Goal: Task Accomplishment & Management: Manage account settings

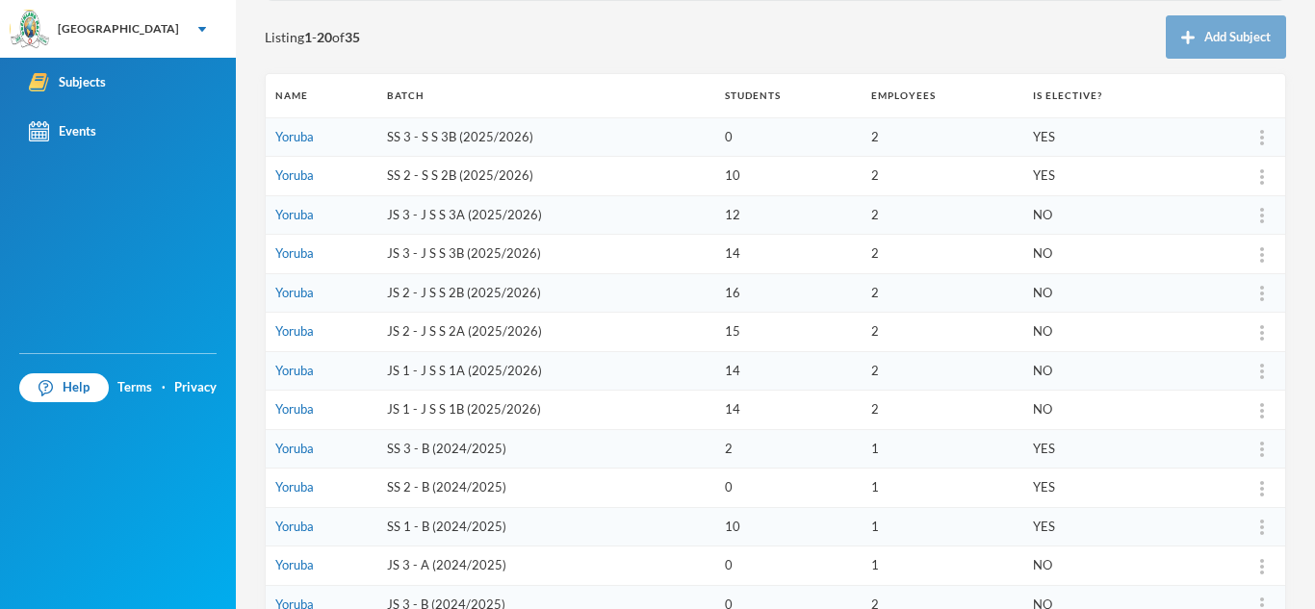
scroll to position [210, 0]
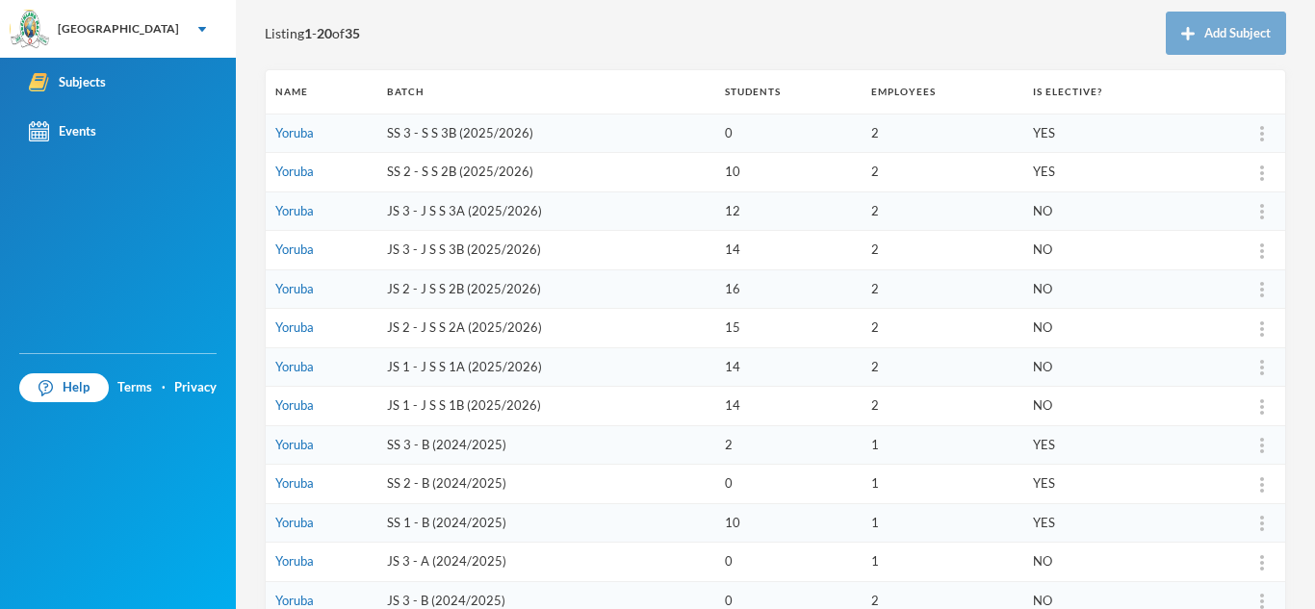
click at [458, 174] on td "SS 2 - S S 2B (2025/2026)" at bounding box center [546, 172] width 338 height 39
click at [301, 172] on link "Yoruba" at bounding box center [294, 171] width 38 height 15
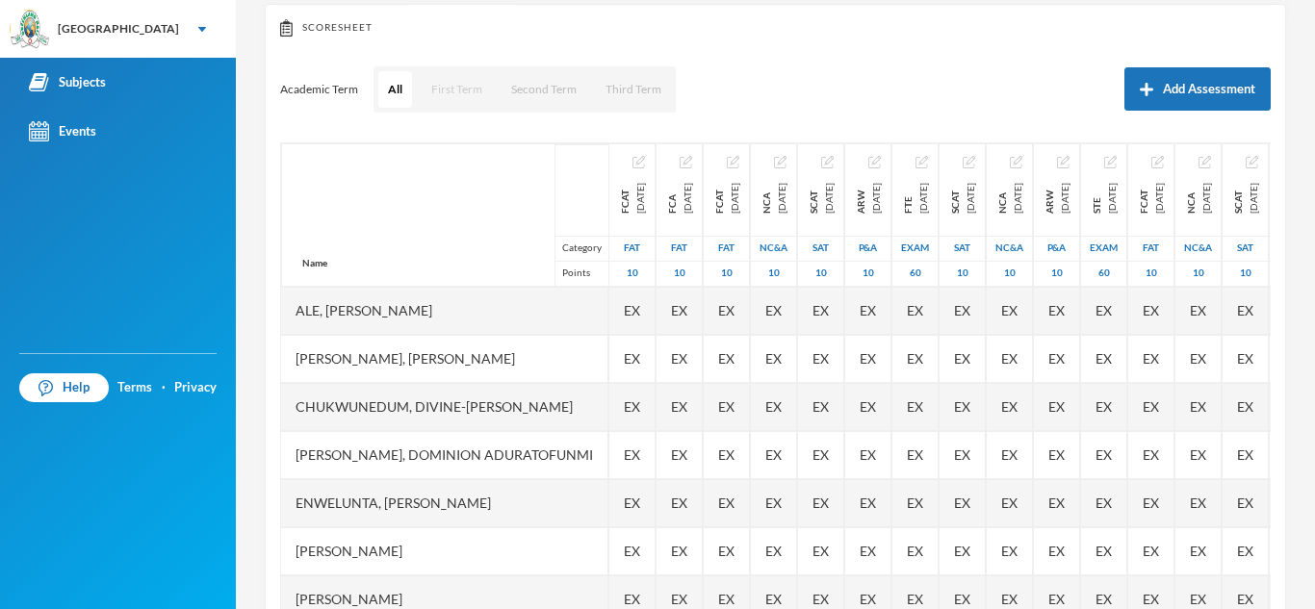
click at [455, 101] on button "First Term" at bounding box center [457, 89] width 70 height 37
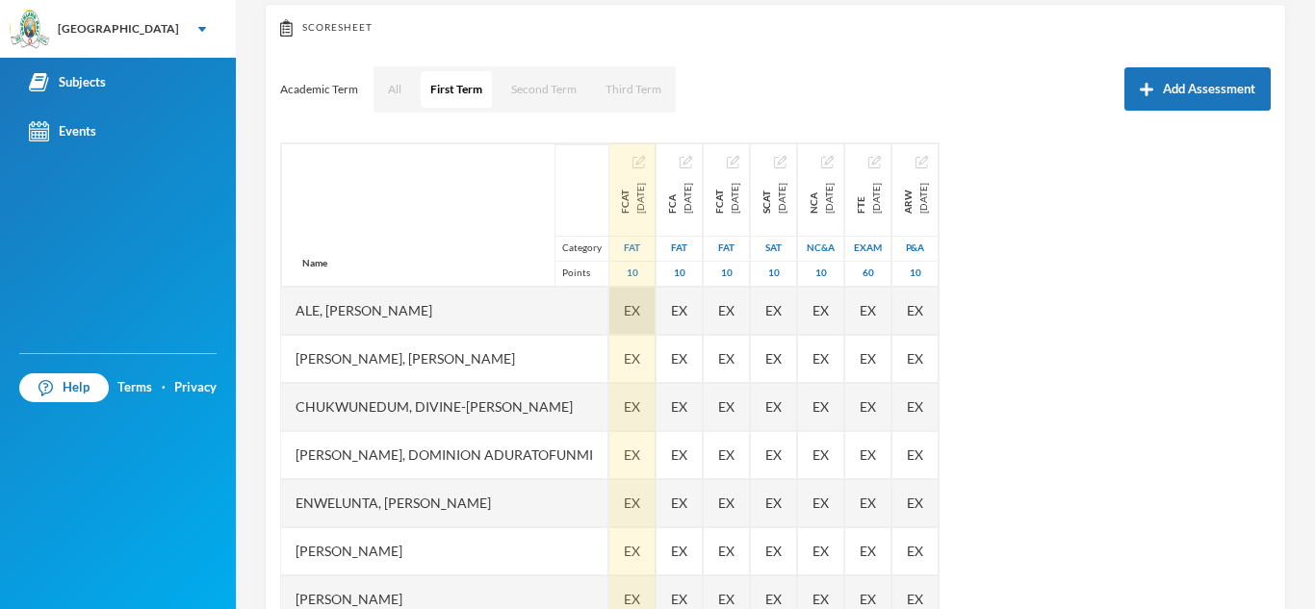
click at [640, 310] on span "EX" at bounding box center [632, 310] width 16 height 20
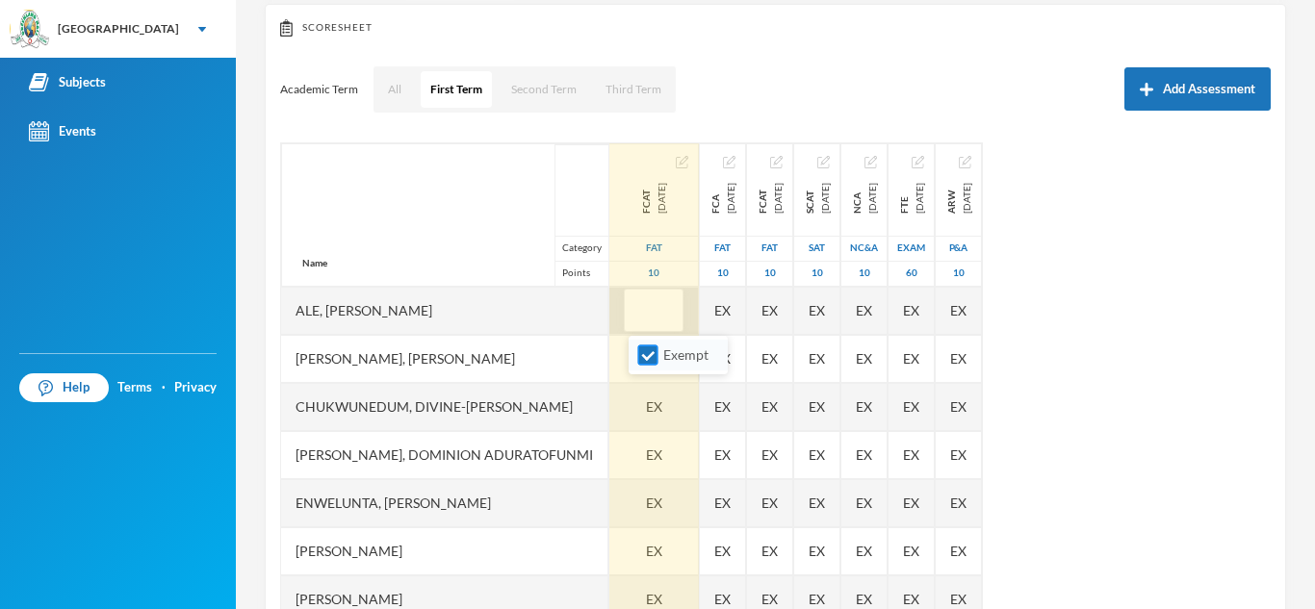
click at [653, 359] on input "Exempt" at bounding box center [648, 356] width 20 height 20
checkbox input "false"
click at [651, 314] on input "text" at bounding box center [653, 311] width 38 height 43
type input "8"
click at [653, 412] on span "EX" at bounding box center [654, 407] width 16 height 20
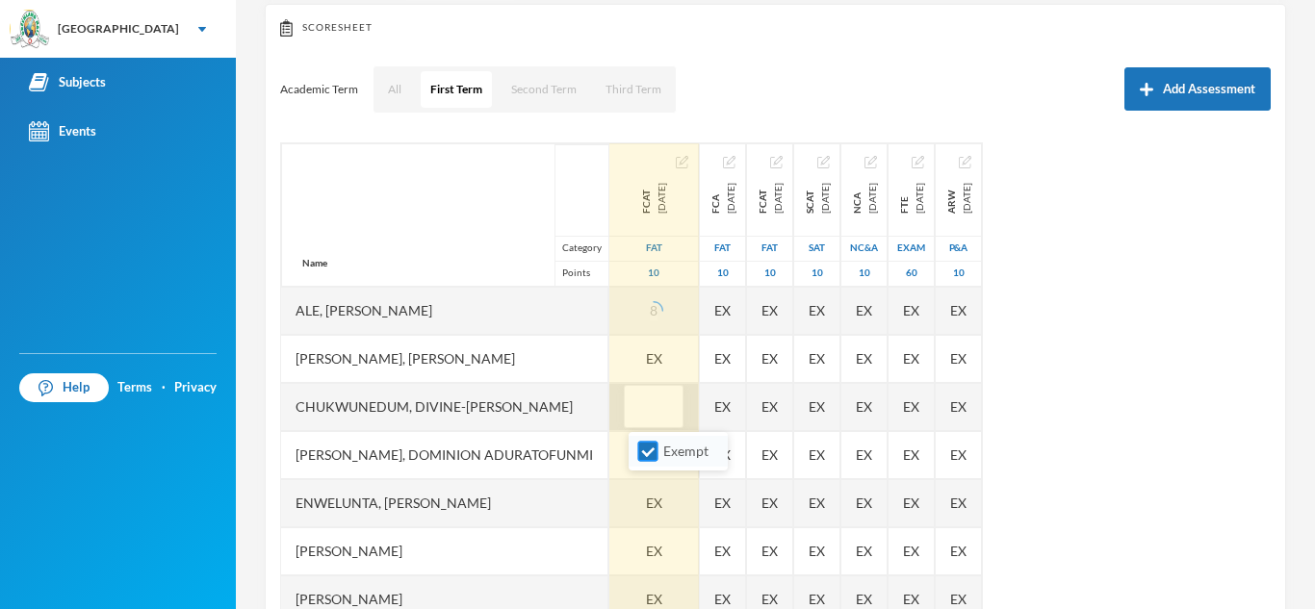
click at [648, 446] on input "Exempt" at bounding box center [648, 452] width 20 height 20
checkbox input "false"
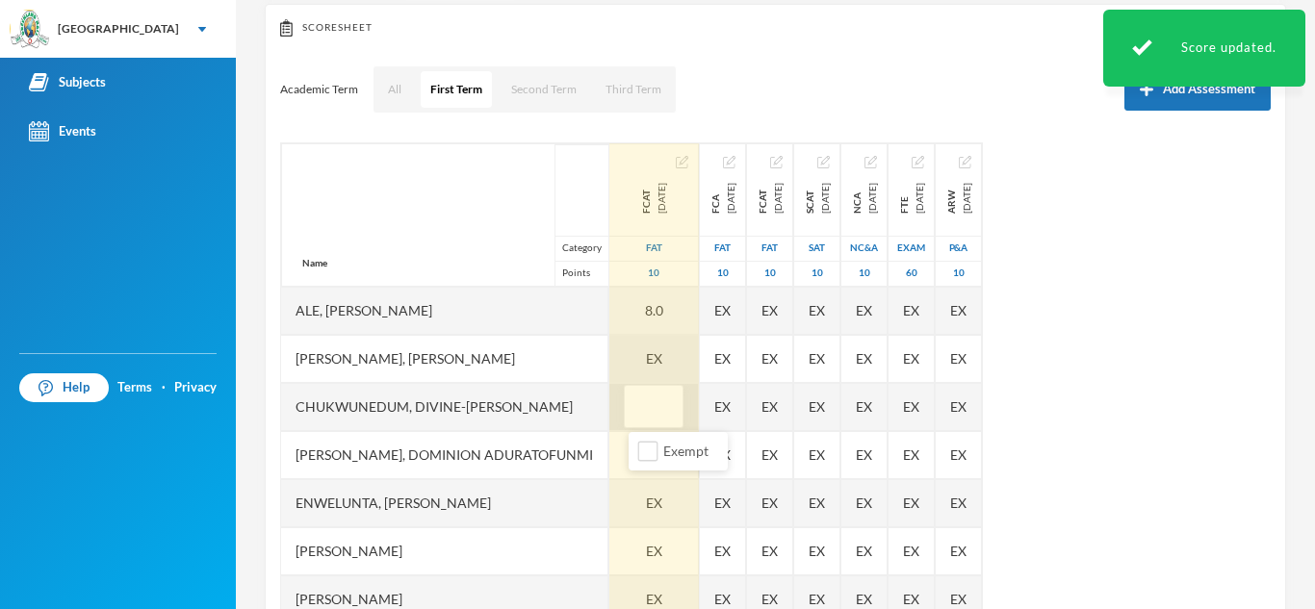
click at [660, 368] on div "EX" at bounding box center [654, 359] width 90 height 48
click at [646, 408] on input "Exempt" at bounding box center [648, 404] width 20 height 20
checkbox input "false"
click at [658, 362] on input "text" at bounding box center [653, 359] width 38 height 43
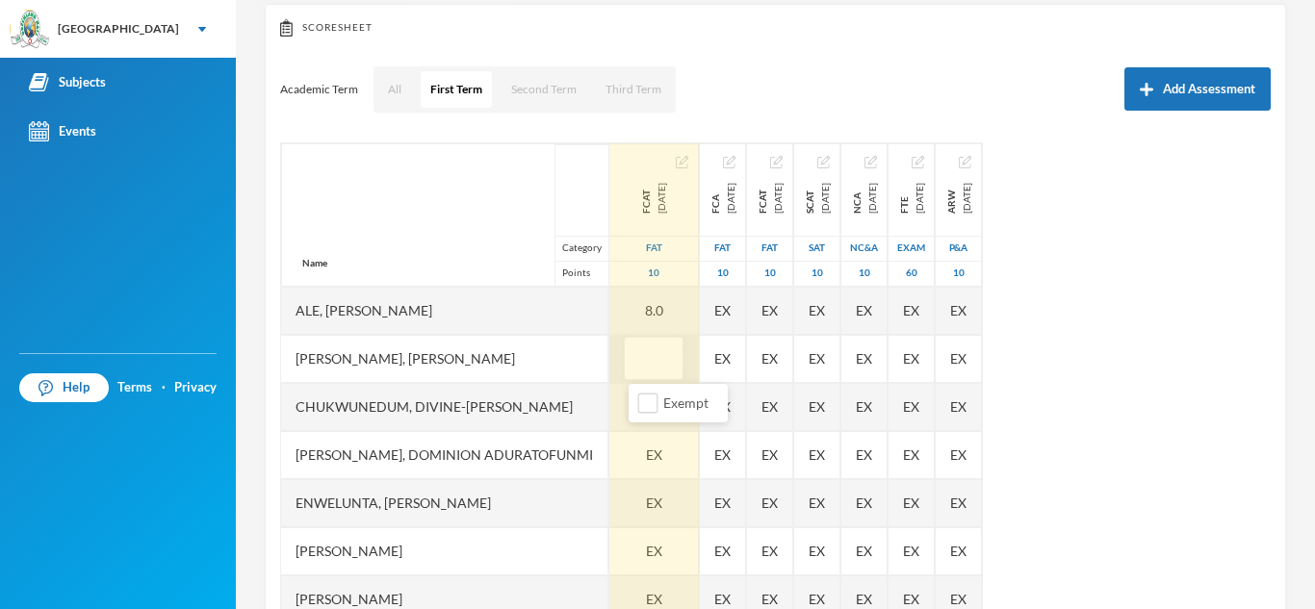
type input "2"
click at [655, 455] on div "EX" at bounding box center [654, 455] width 90 height 48
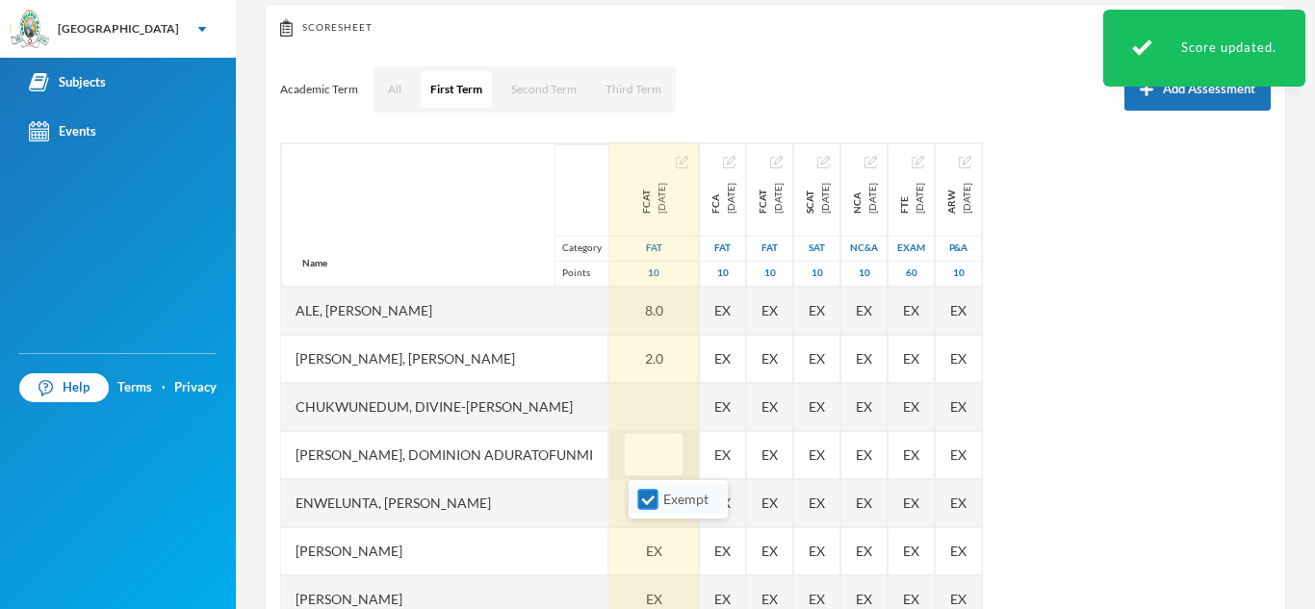
click at [652, 502] on input "Exempt" at bounding box center [648, 500] width 20 height 20
checkbox input "false"
click at [638, 406] on div at bounding box center [654, 407] width 90 height 48
type input "7"
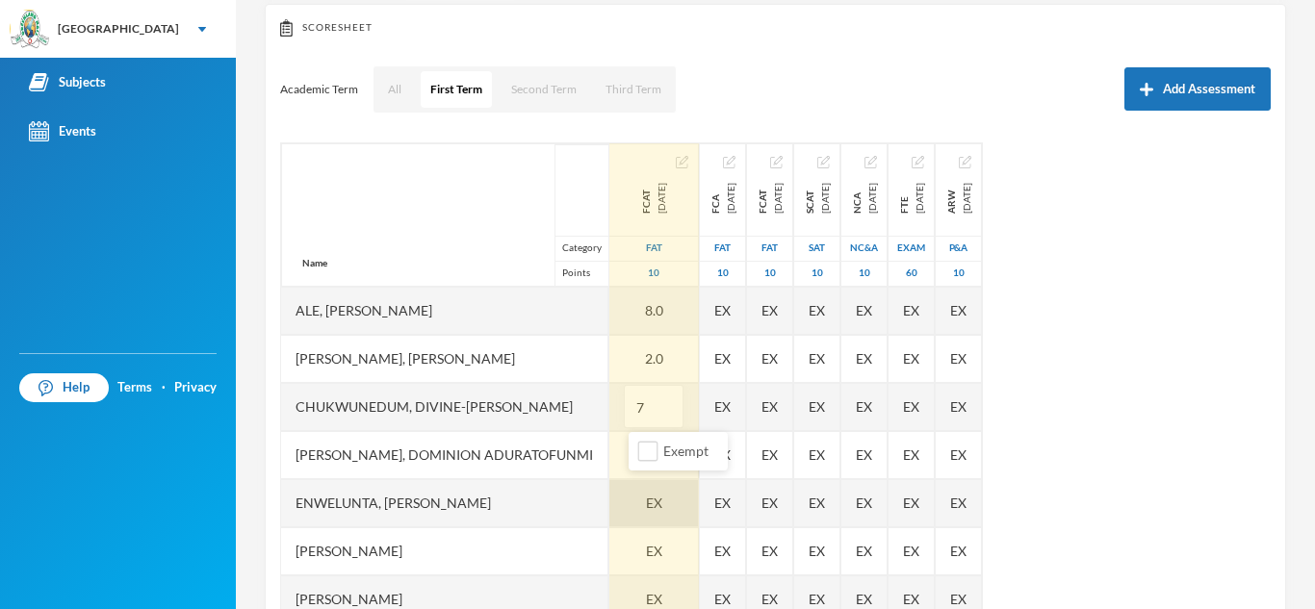
click at [654, 504] on div "EX" at bounding box center [654, 503] width 90 height 48
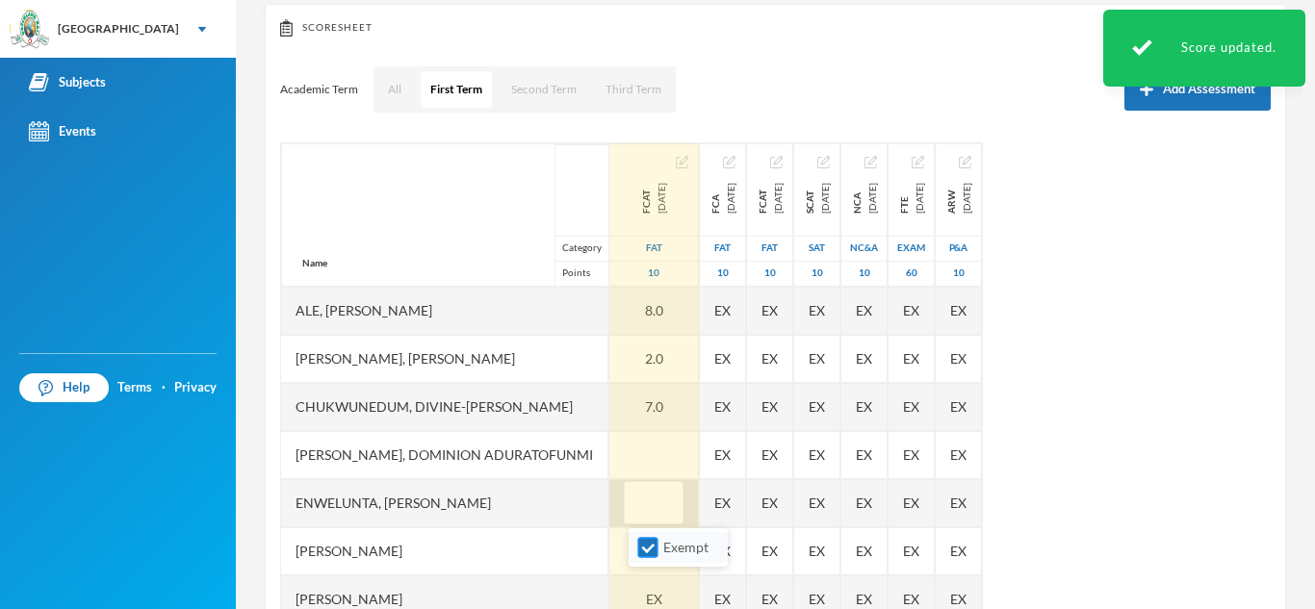
click at [650, 552] on input "Exempt" at bounding box center [648, 548] width 20 height 20
checkbox input "false"
click at [646, 460] on div at bounding box center [654, 455] width 90 height 48
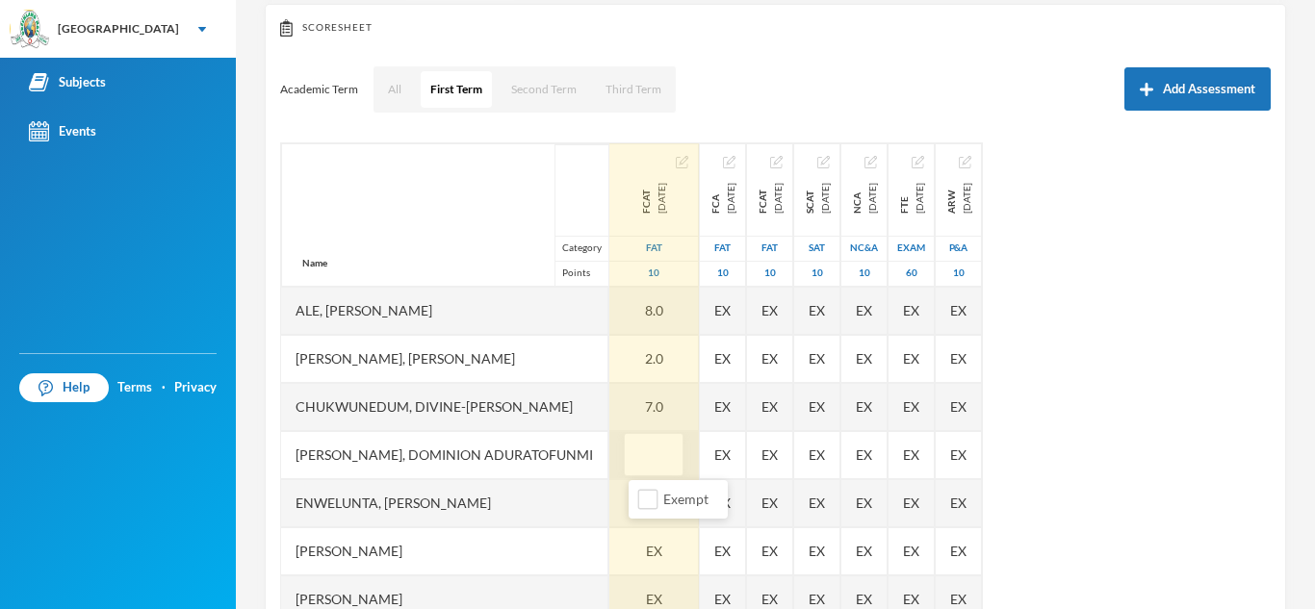
type input "9"
click at [650, 548] on span "EX" at bounding box center [654, 551] width 16 height 20
click at [650, 511] on input "Exempt" at bounding box center [648, 507] width 20 height 20
checkbox input "false"
click at [651, 554] on input "text" at bounding box center [653, 551] width 38 height 43
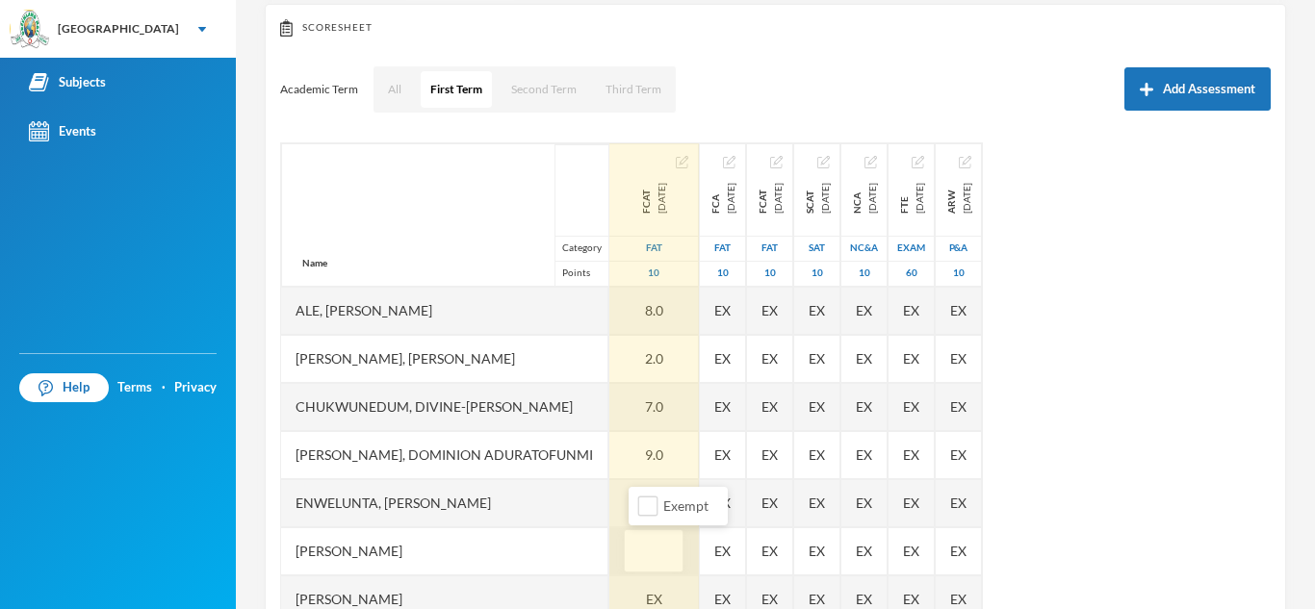
type input "2"
click at [653, 594] on span "EX" at bounding box center [654, 599] width 16 height 20
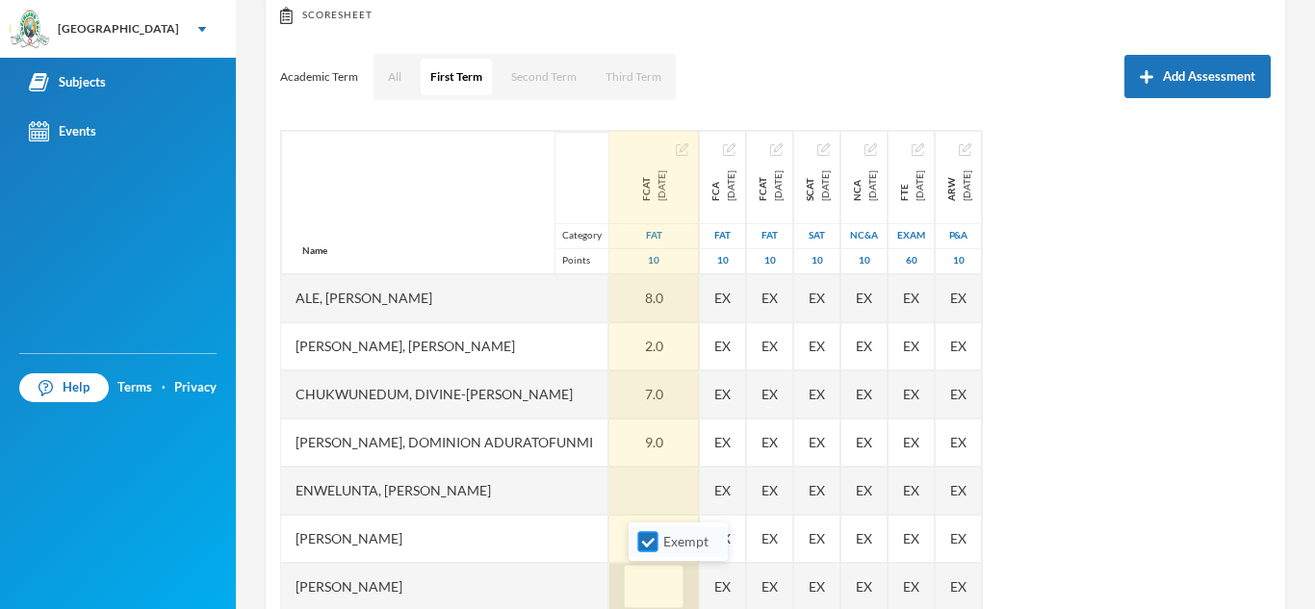
click at [650, 546] on input "Exempt" at bounding box center [648, 542] width 20 height 20
checkbox input "false"
click at [649, 590] on input "text" at bounding box center [653, 587] width 38 height 43
click at [655, 499] on div at bounding box center [654, 491] width 90 height 48
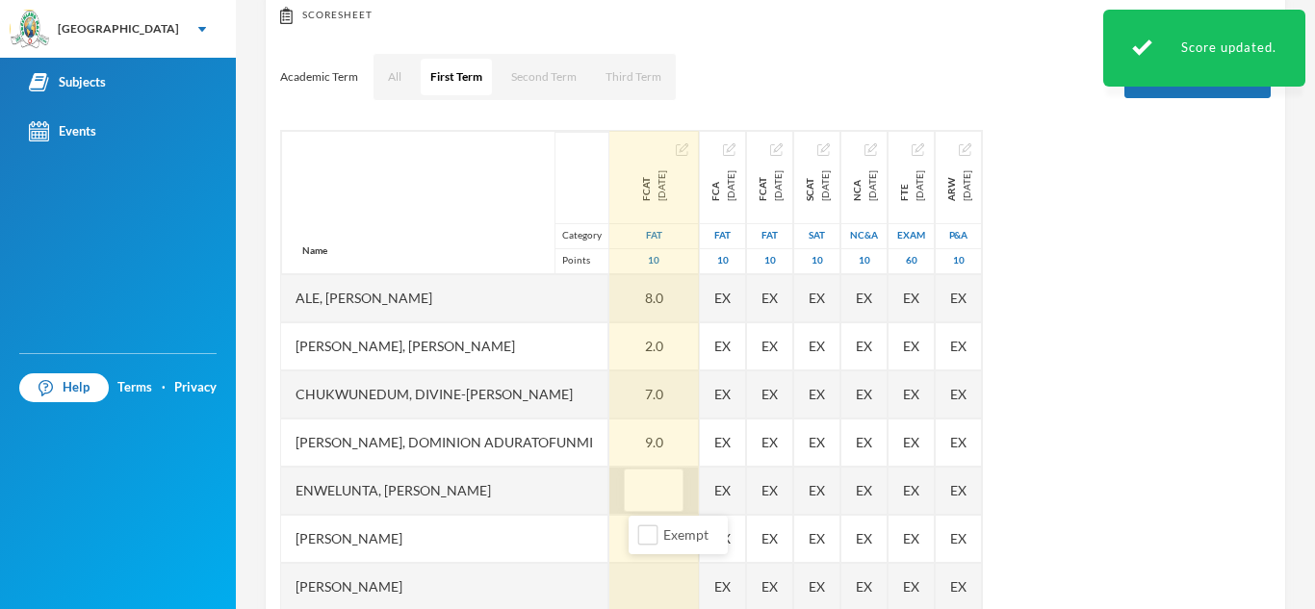
type input "7"
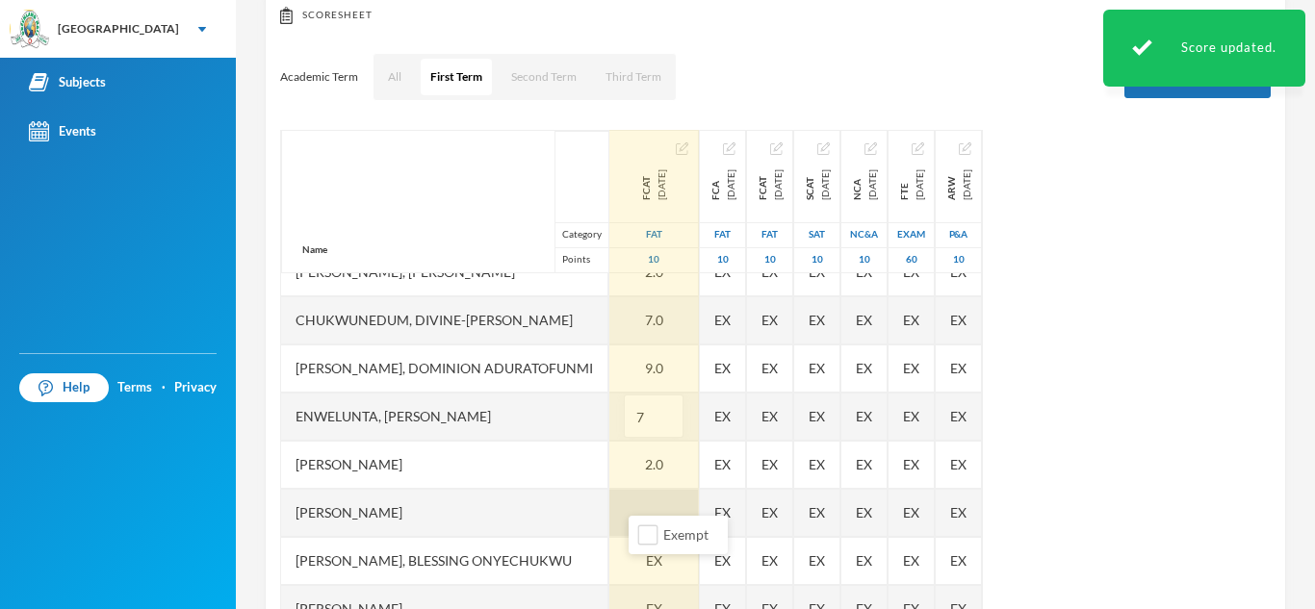
scroll to position [145, 0]
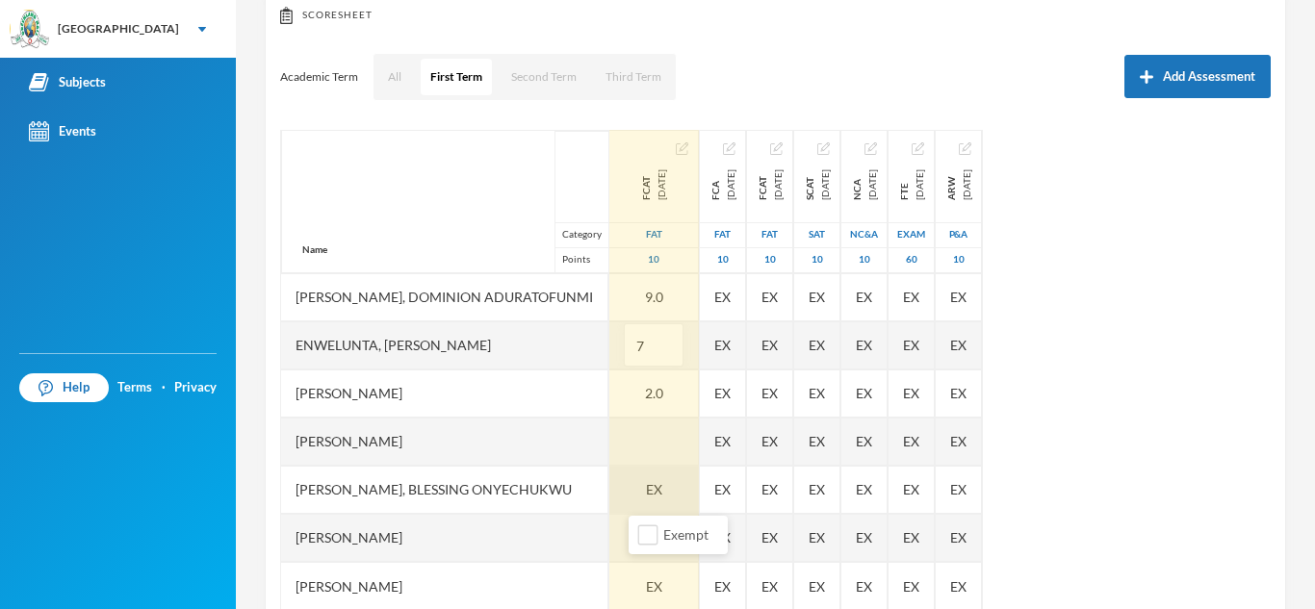
click at [665, 486] on div "EX" at bounding box center [654, 490] width 90 height 48
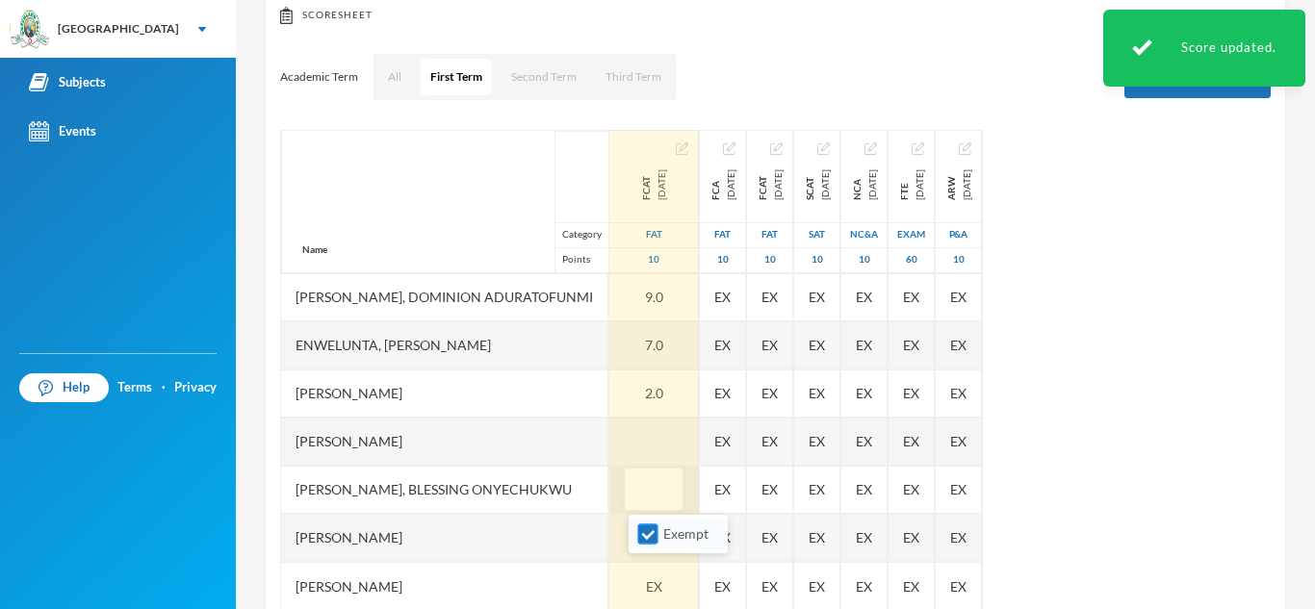
click at [646, 534] on input "Exempt" at bounding box center [648, 535] width 20 height 20
checkbox input "false"
click at [643, 502] on input "text" at bounding box center [653, 490] width 38 height 43
type input "7"
click at [654, 589] on span "EX" at bounding box center [654, 587] width 16 height 20
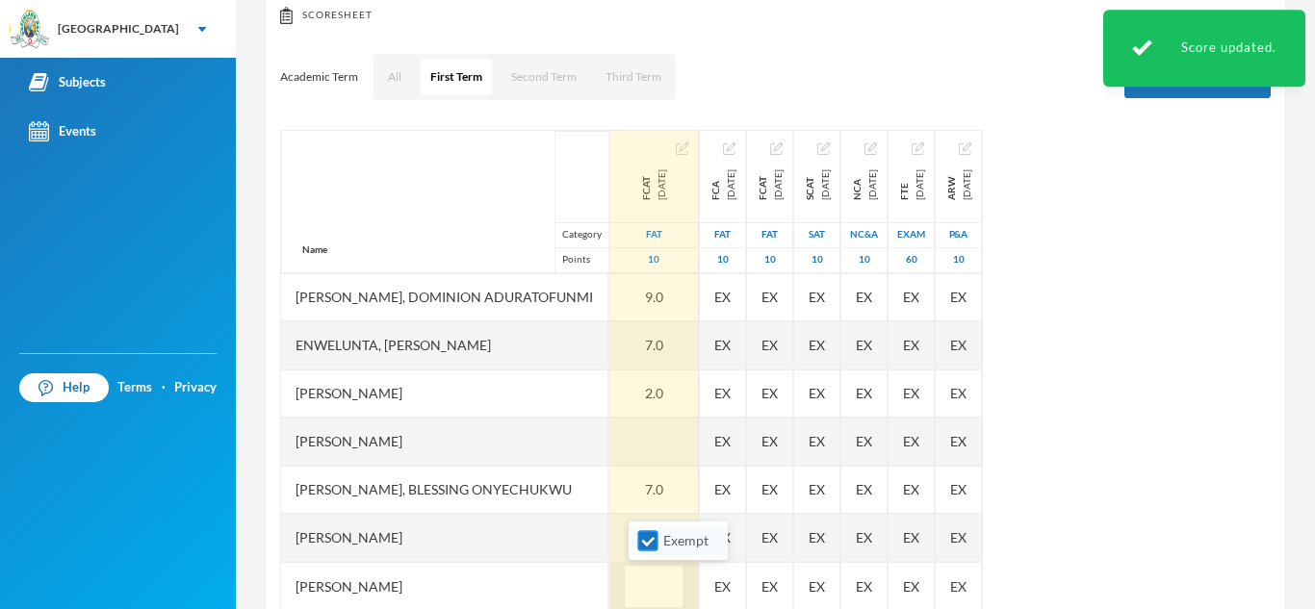
click at [652, 547] on input "Exempt" at bounding box center [648, 541] width 20 height 20
checkbox input "false"
click at [645, 584] on input "text" at bounding box center [653, 587] width 38 height 43
type input "7"
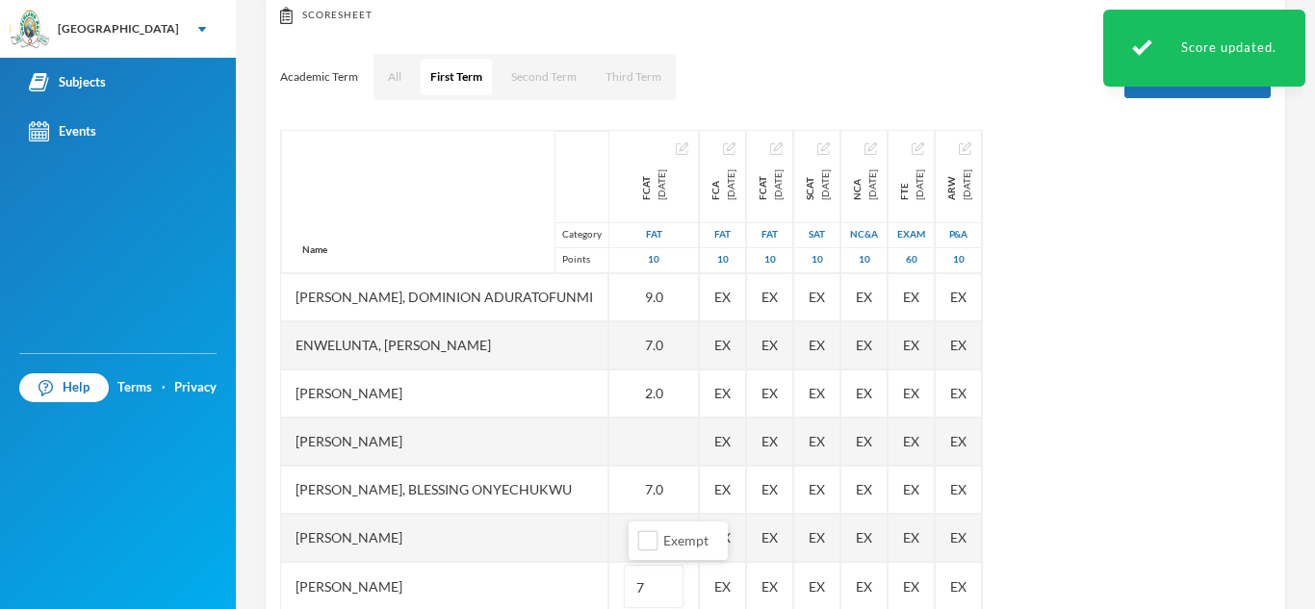
click at [591, 434] on div "Musa, Cecelia Mulaja" at bounding box center [444, 442] width 327 height 48
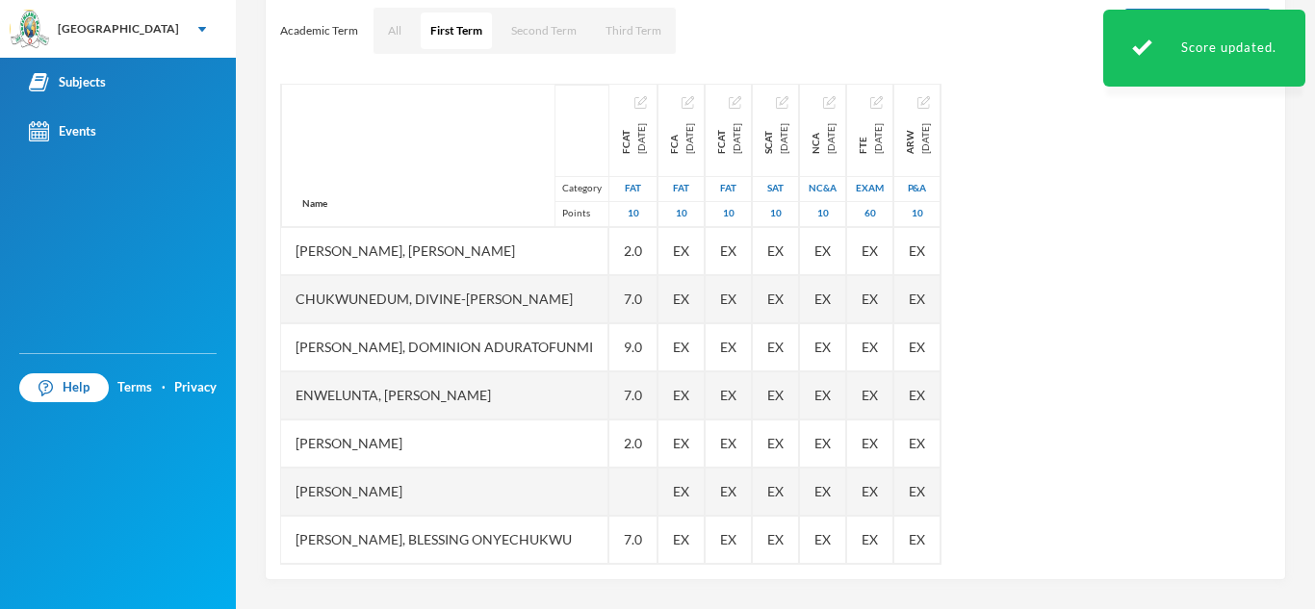
scroll to position [0, 0]
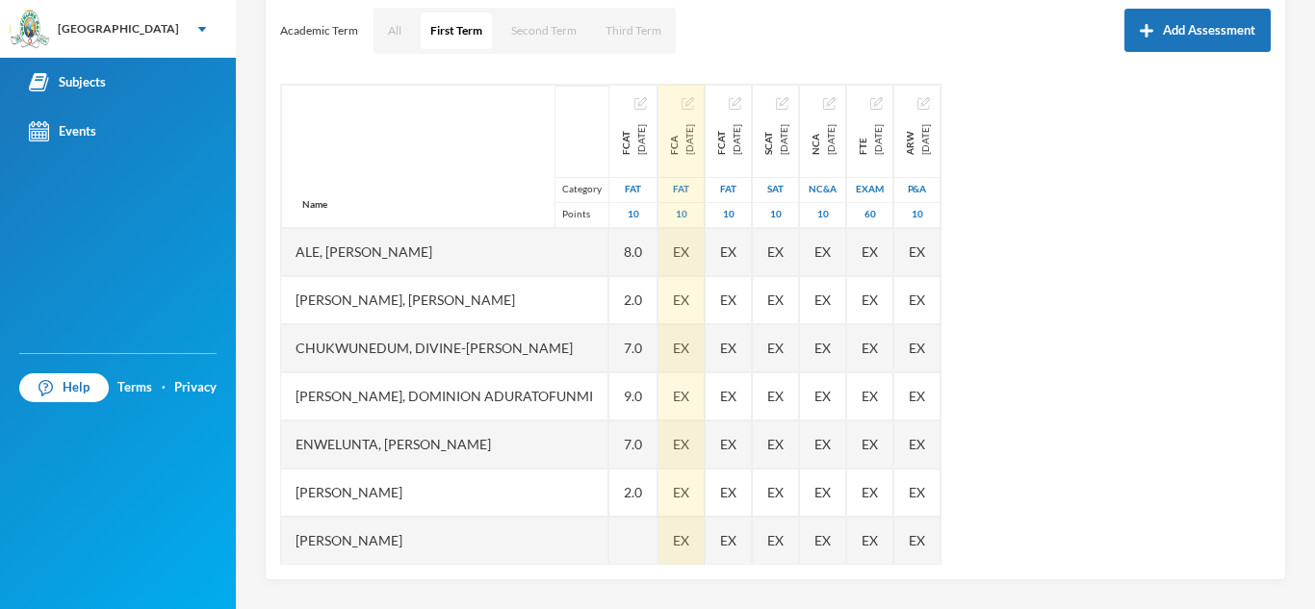
click at [694, 102] on img "button" at bounding box center [687, 103] width 13 height 13
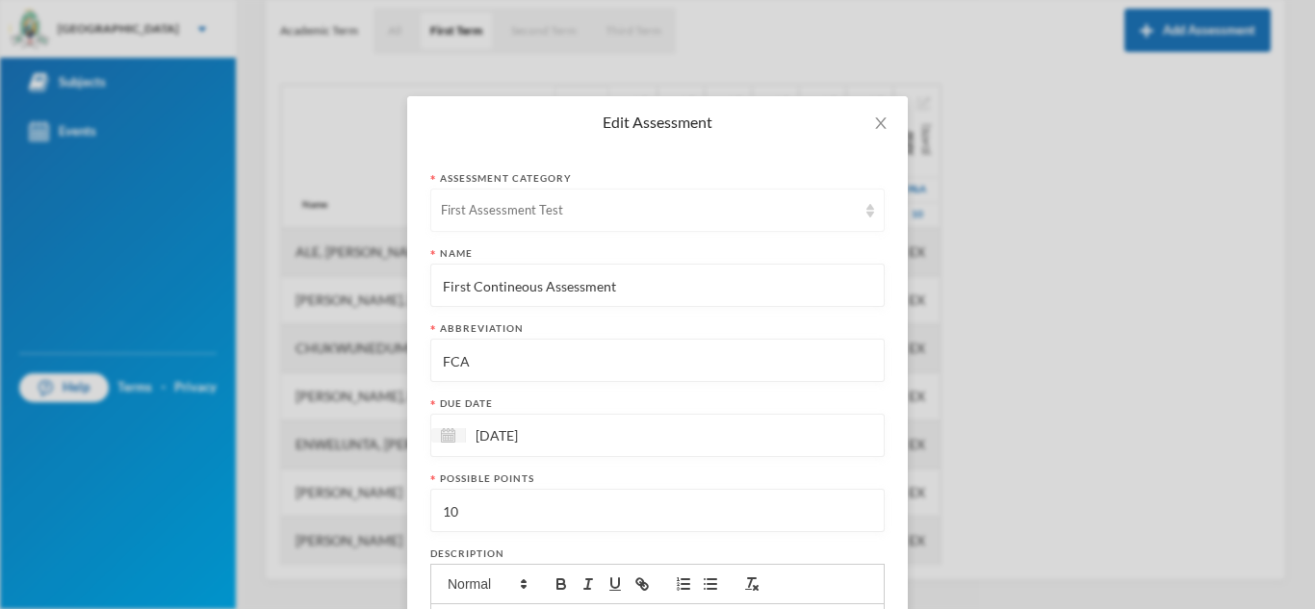
click at [871, 218] on div "First Assessment Test" at bounding box center [657, 210] width 454 height 43
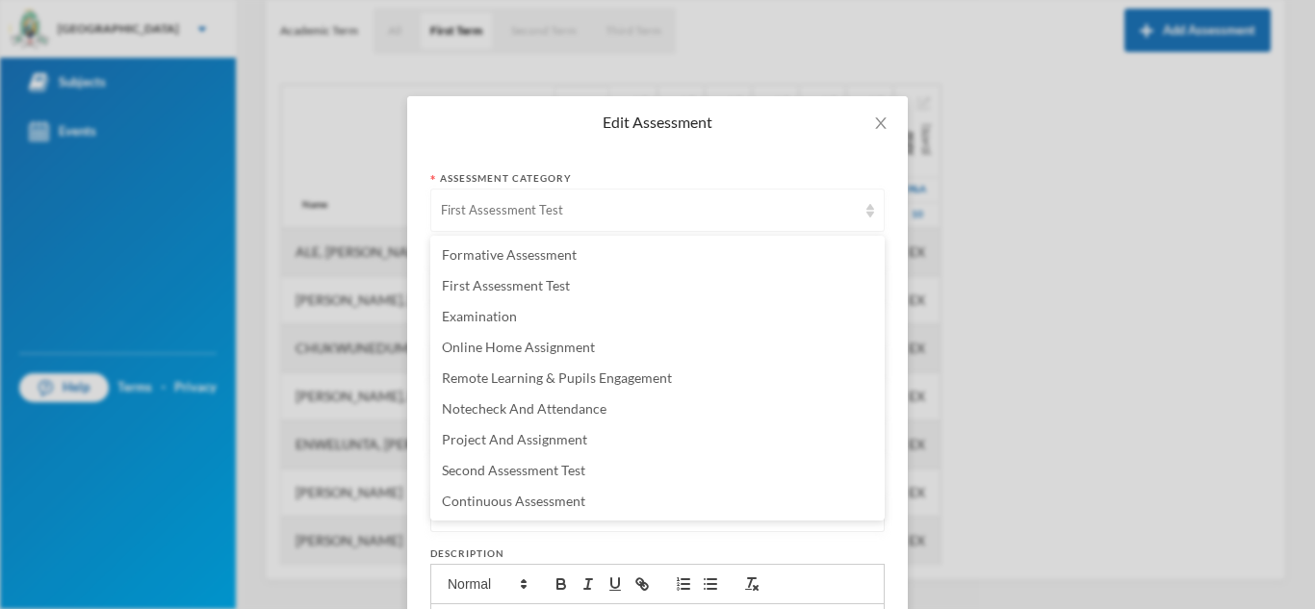
click at [669, 197] on div "First Assessment Test" at bounding box center [657, 210] width 454 height 43
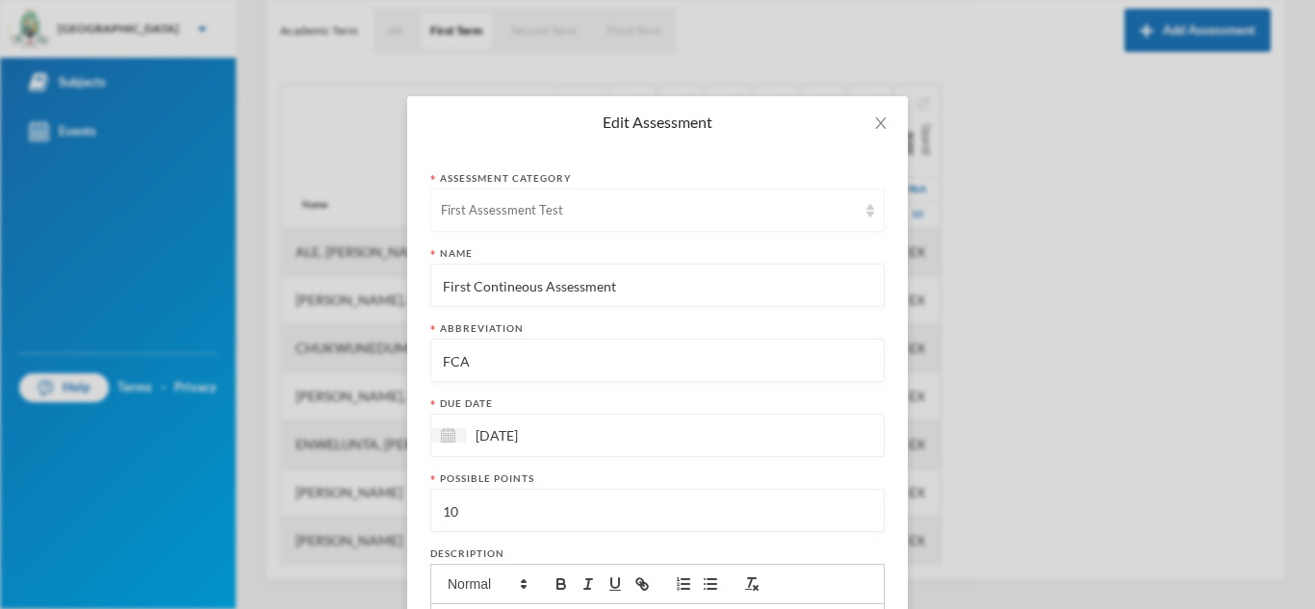
click at [562, 201] on div "First Assessment Test" at bounding box center [649, 210] width 416 height 19
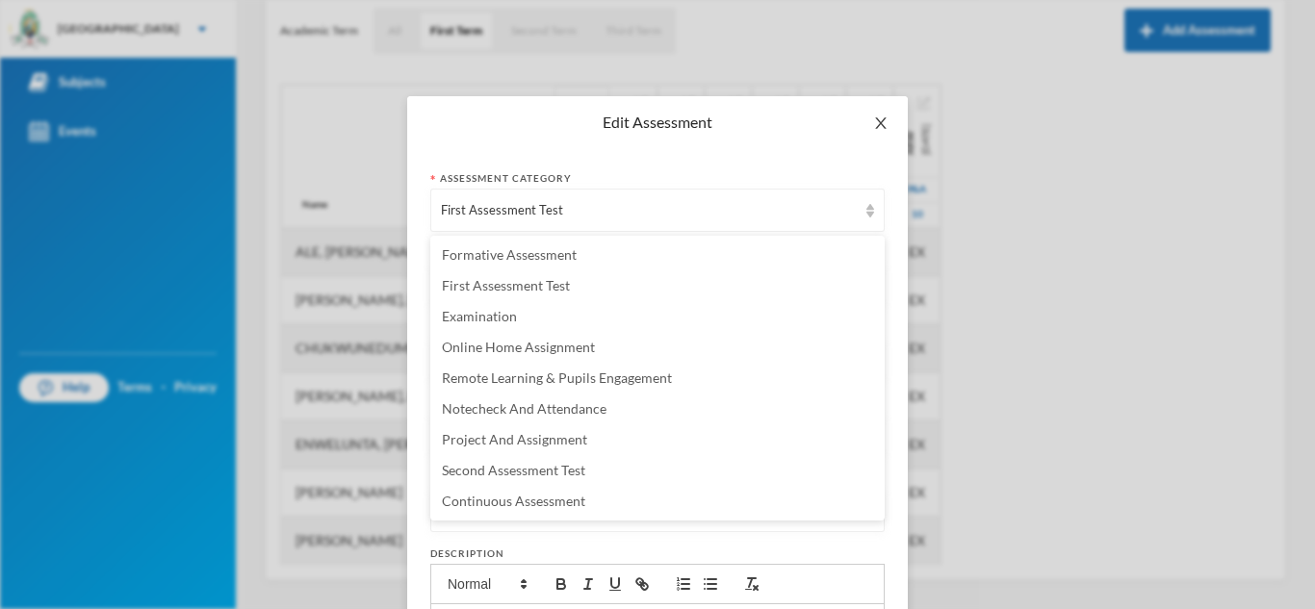
click at [884, 126] on icon "icon: close" at bounding box center [880, 123] width 11 height 12
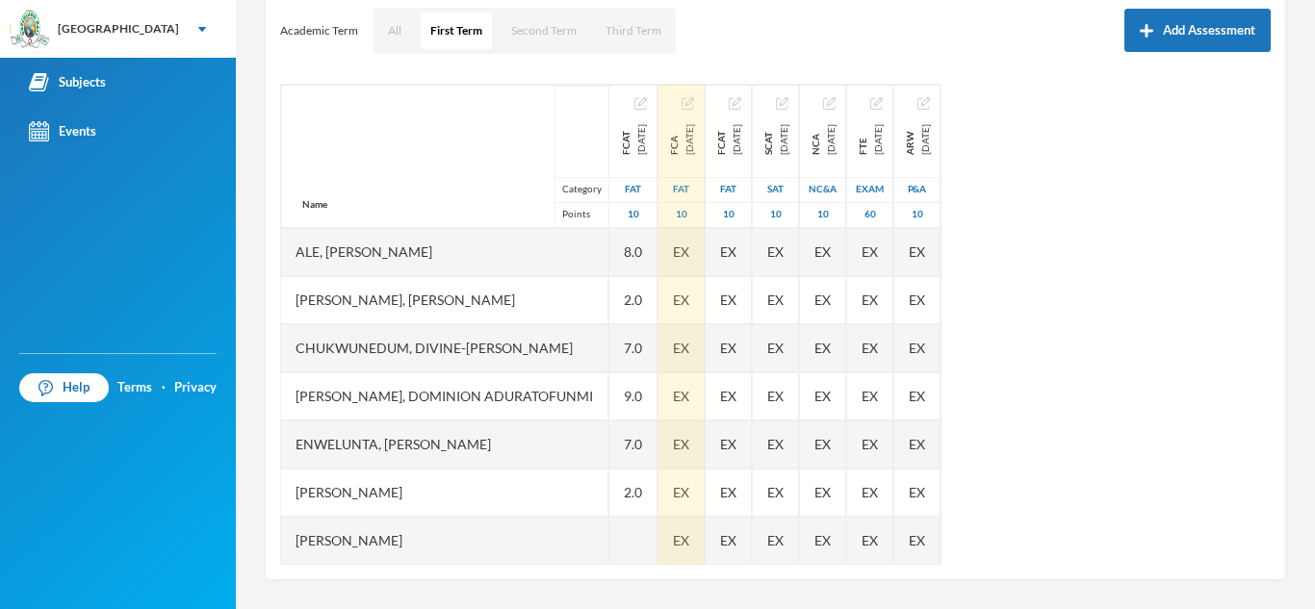
click at [704, 111] on div "FCA 2025-10-09" at bounding box center [680, 131] width 45 height 91
click at [694, 104] on img "button" at bounding box center [687, 103] width 13 height 13
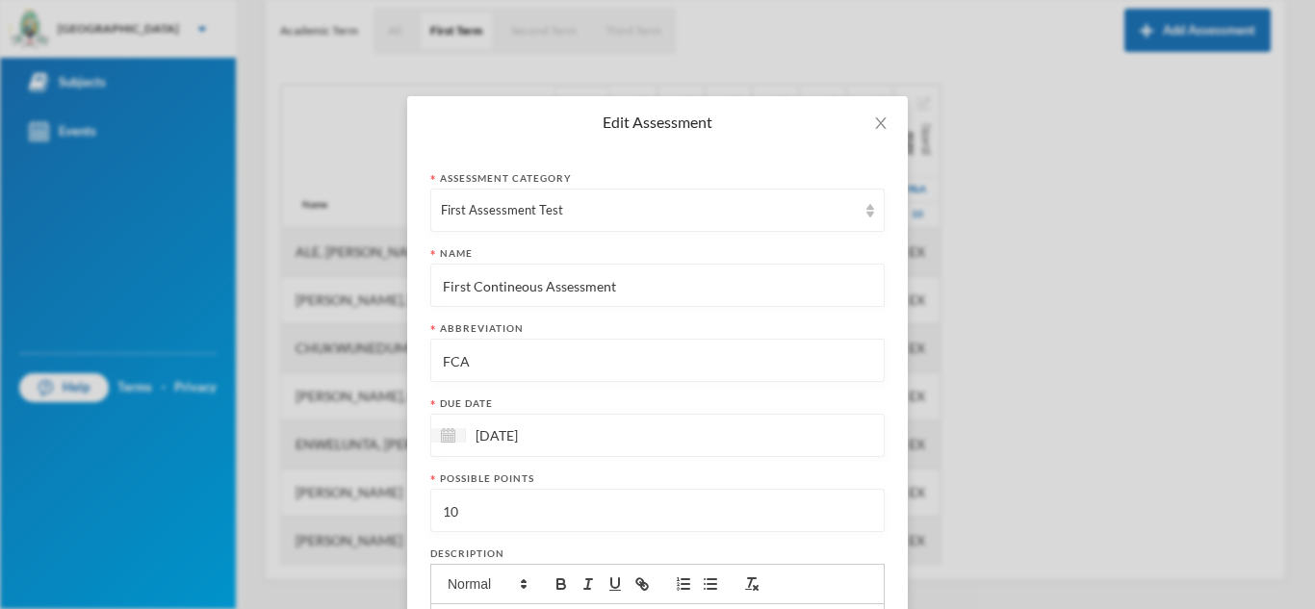
click at [476, 368] on input "FCA" at bounding box center [657, 361] width 433 height 43
type input "F"
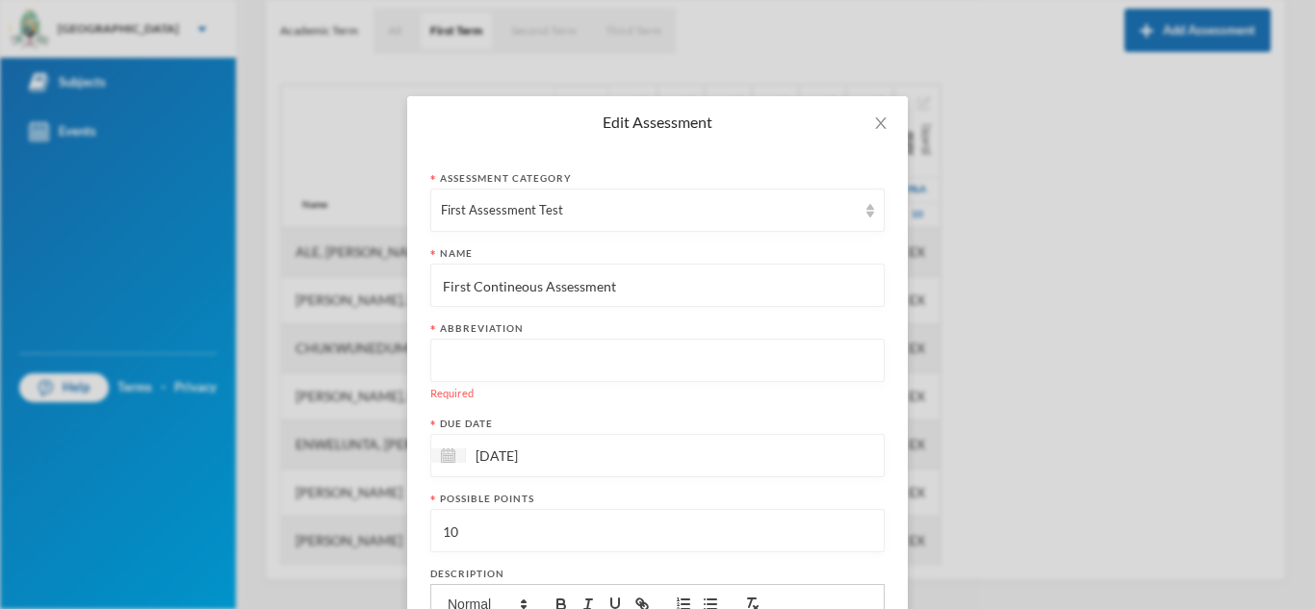
click at [629, 290] on input "First Contineous Assessment" at bounding box center [657, 286] width 433 height 43
type input "F"
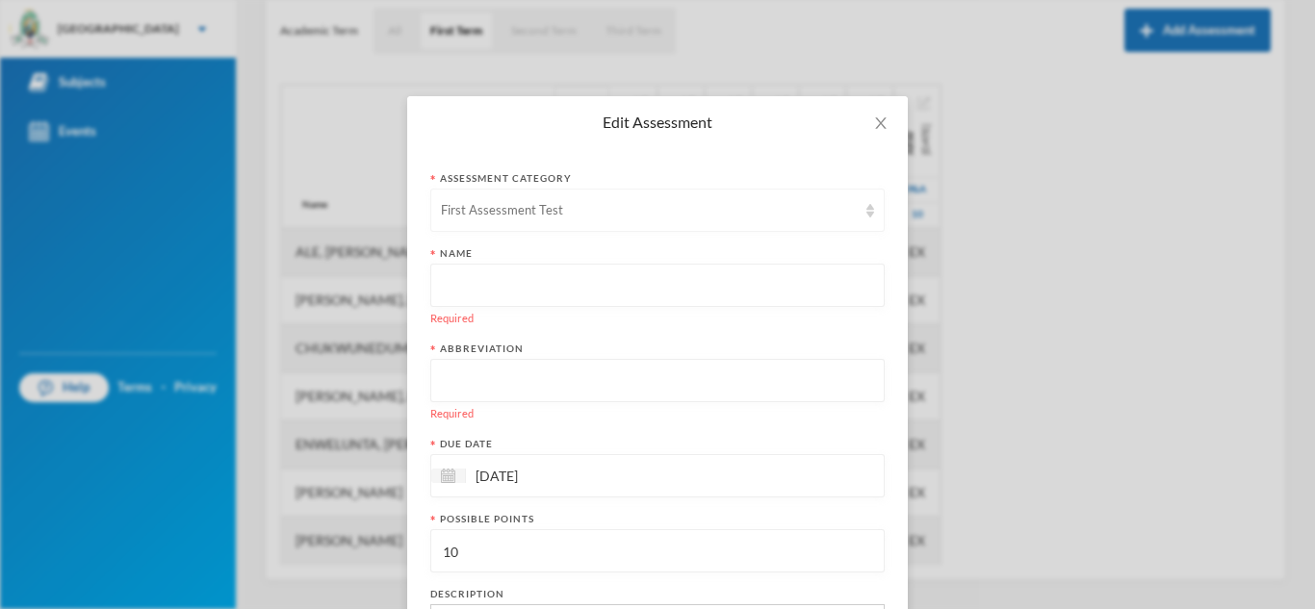
click at [593, 206] on div "First Assessment Test" at bounding box center [649, 210] width 416 height 19
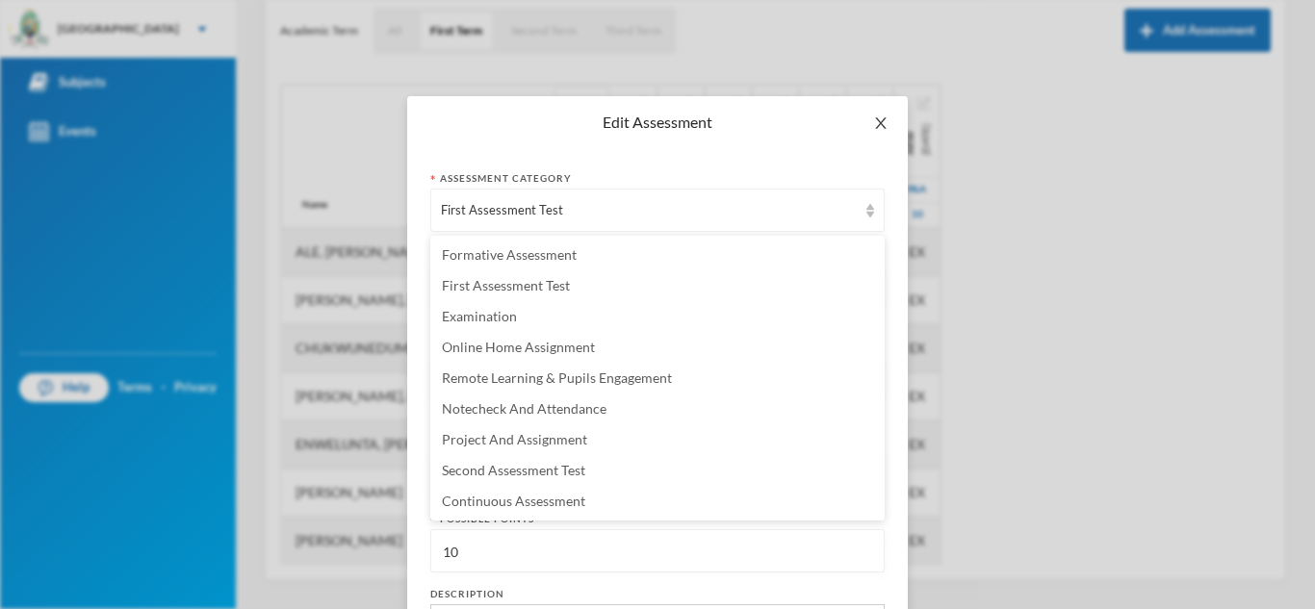
click at [878, 126] on icon "icon: close" at bounding box center [880, 123] width 11 height 12
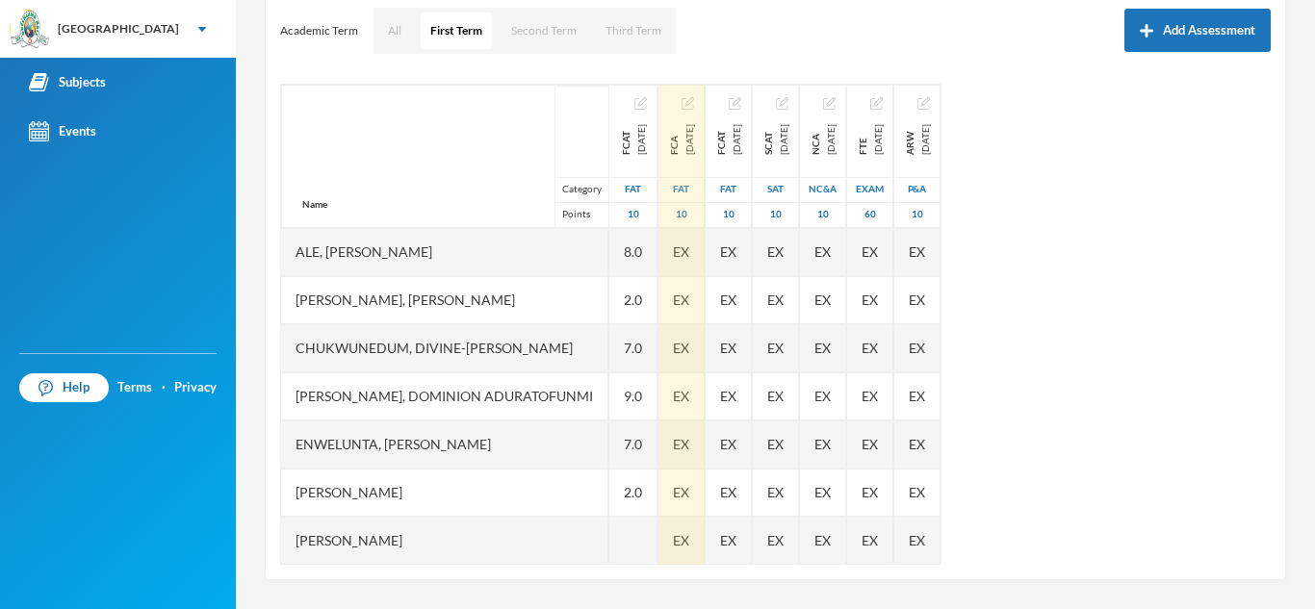
click at [694, 104] on img "button" at bounding box center [687, 103] width 13 height 13
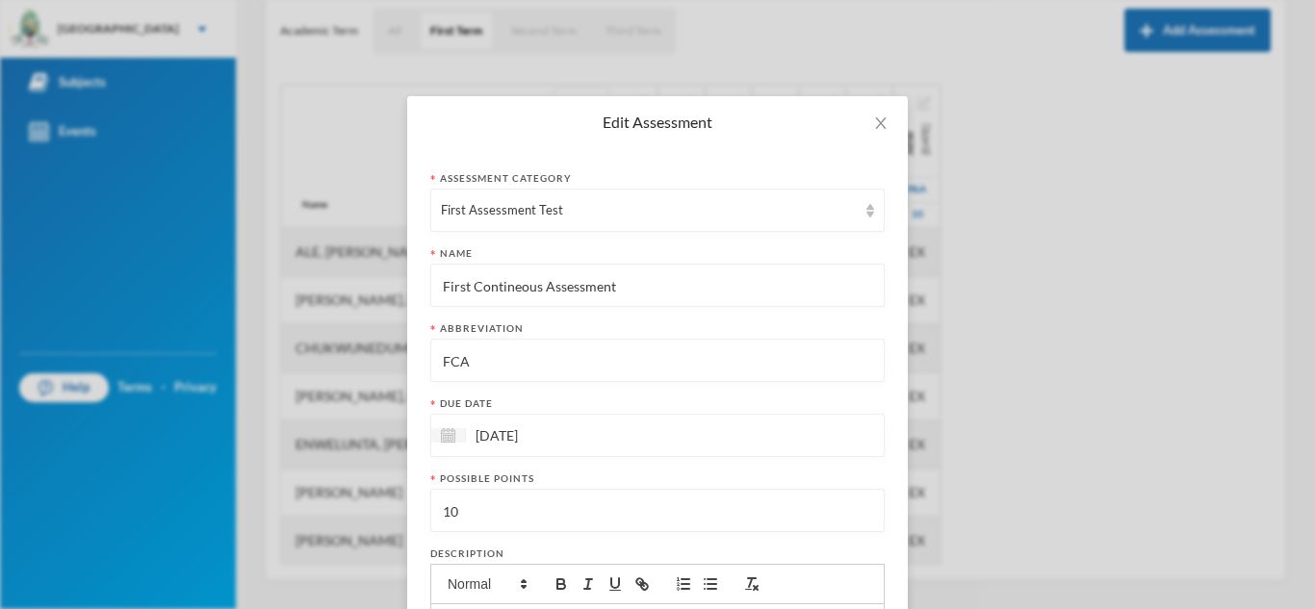
click at [375, 141] on div "Edit Assessment Assessment category First Assessment Test Name First Contineous…" at bounding box center [657, 304] width 1315 height 609
click at [889, 129] on span "Close" at bounding box center [881, 123] width 54 height 54
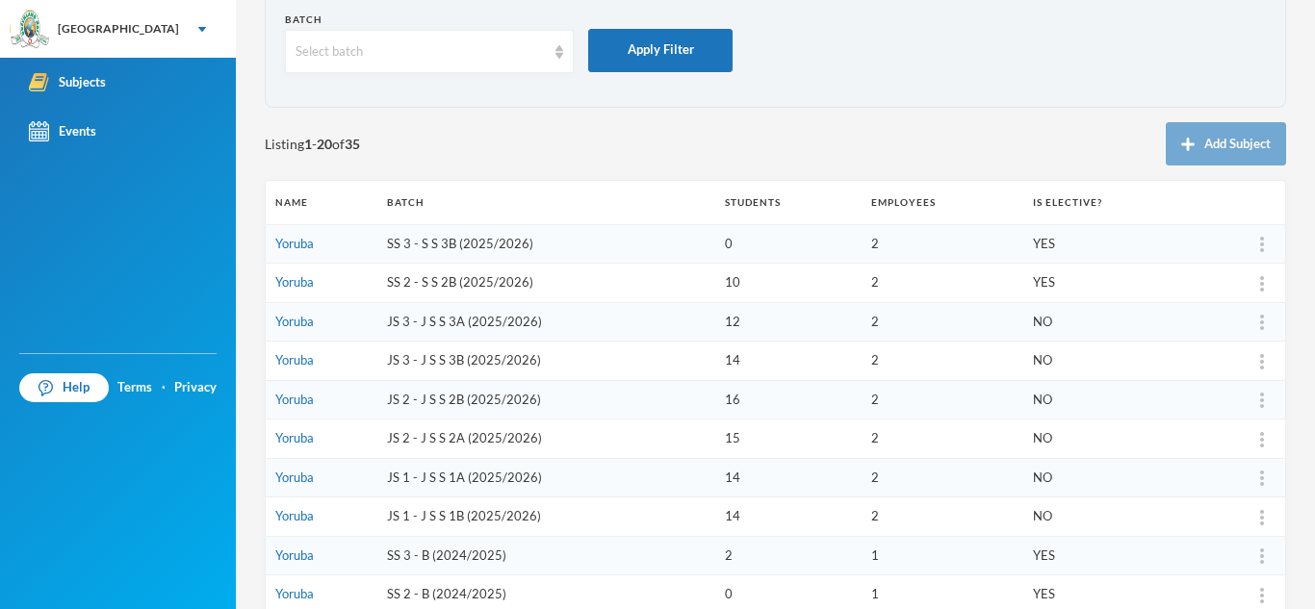
scroll to position [96, 0]
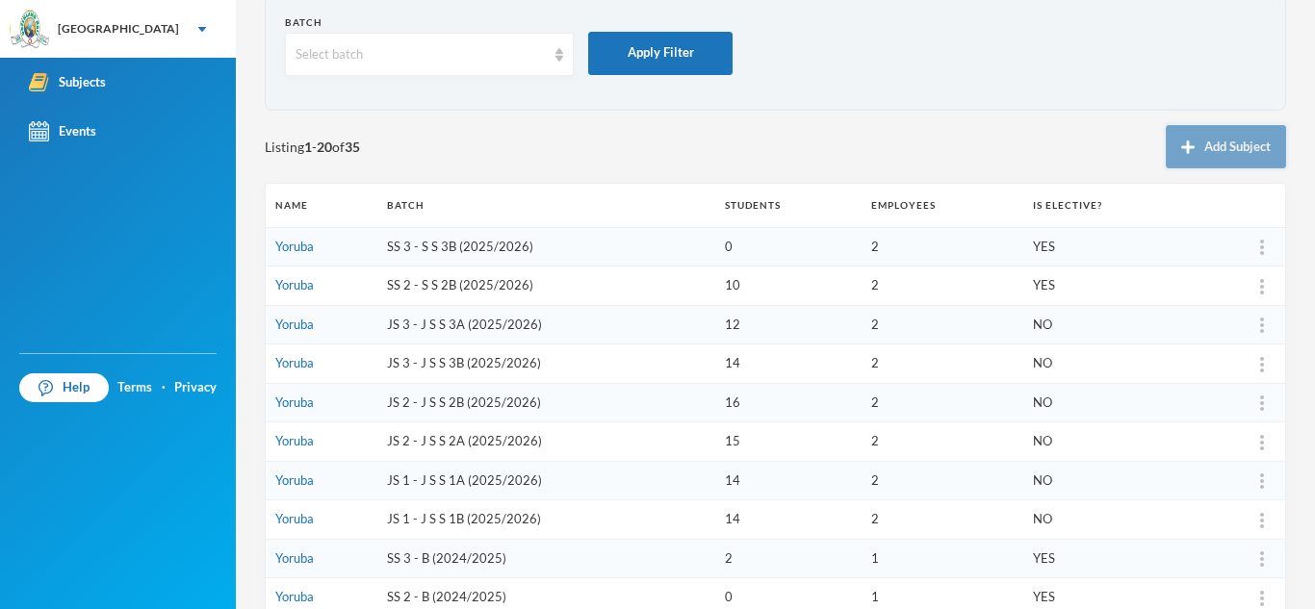
click at [1244, 148] on button "Add Subject" at bounding box center [1226, 146] width 120 height 43
click at [1128, 88] on form "Batch Select batch Apply Filter" at bounding box center [775, 52] width 981 height 75
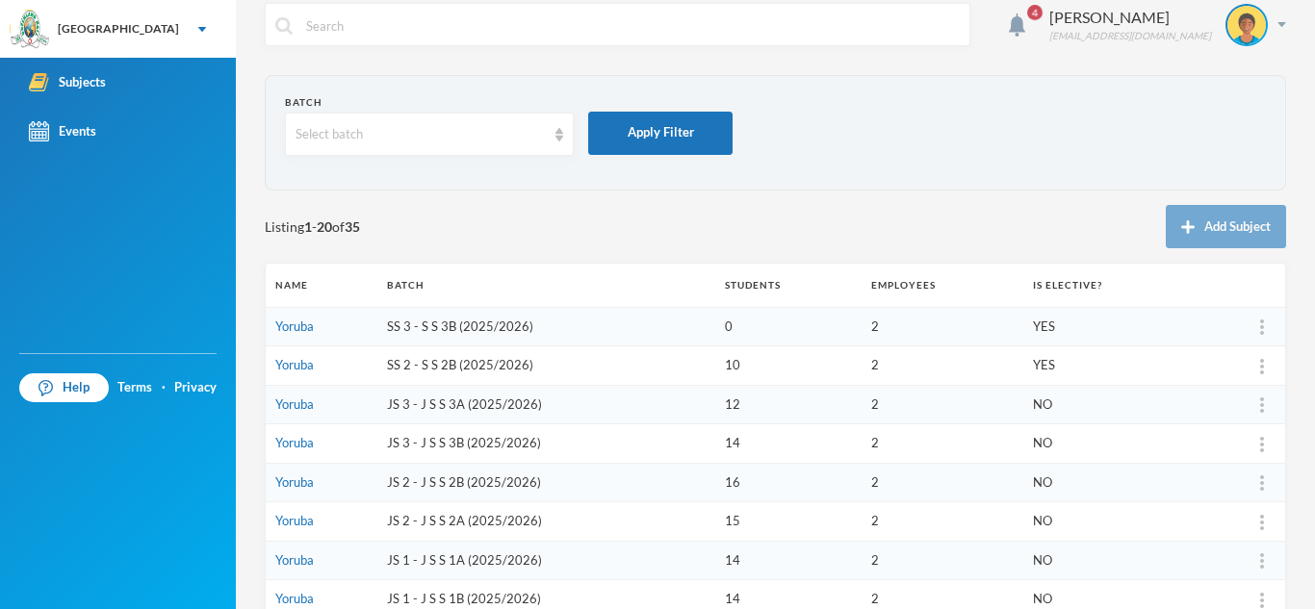
scroll to position [0, 0]
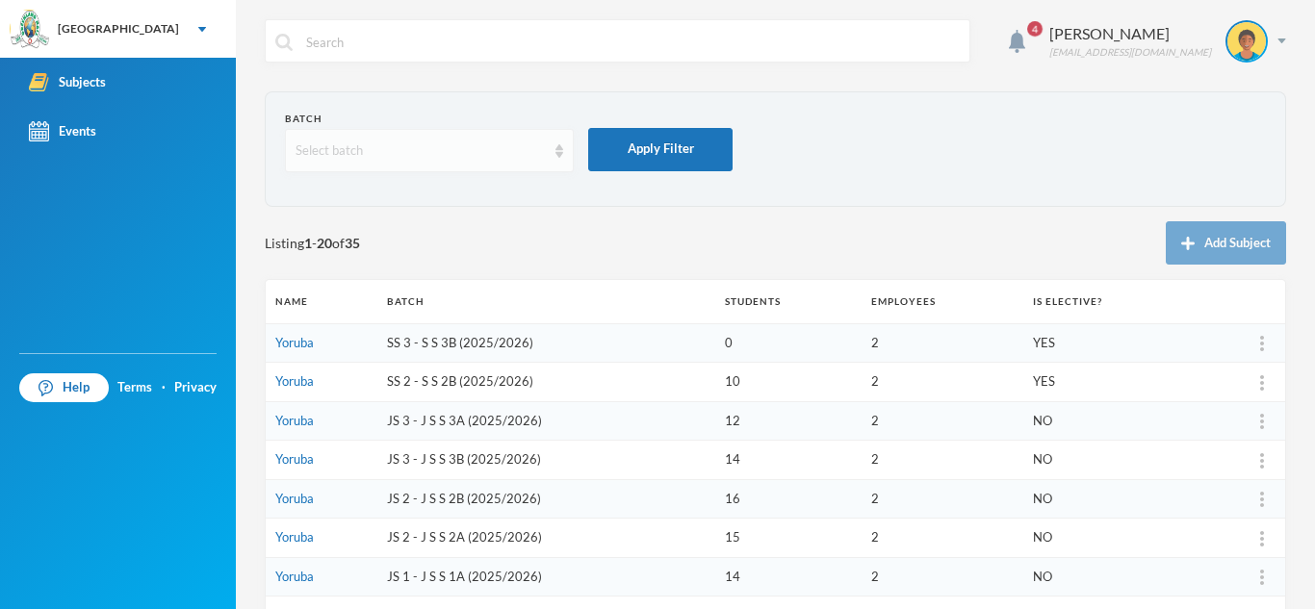
click at [559, 155] on img at bounding box center [559, 150] width 8 height 13
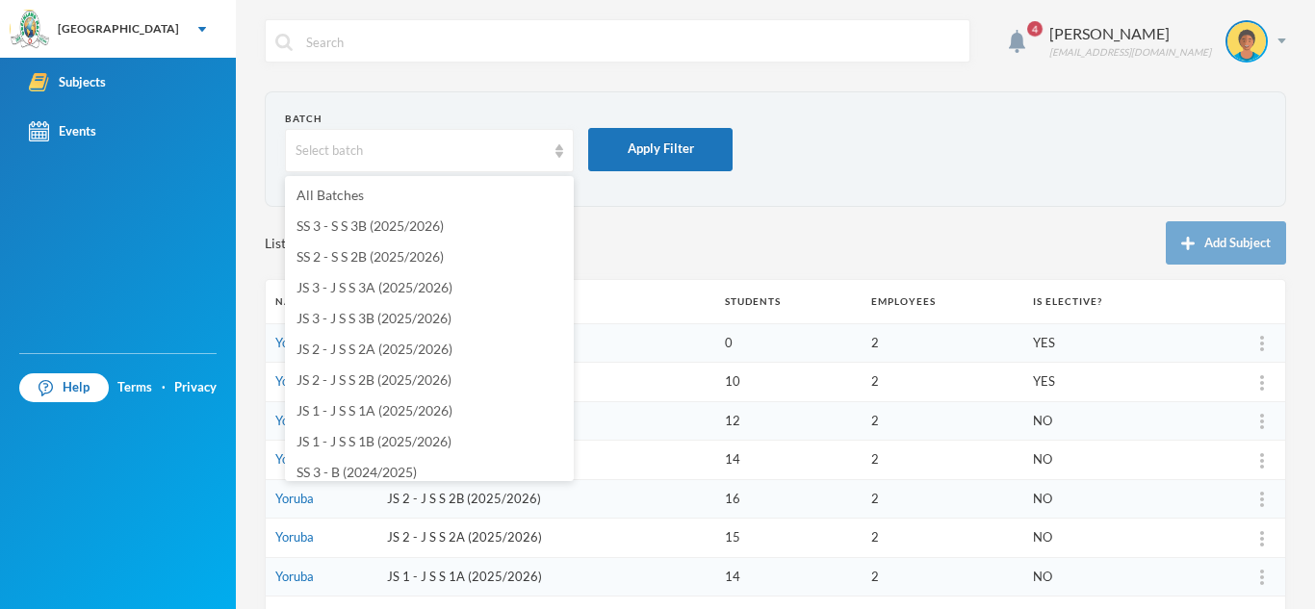
click at [953, 137] on form "Batch Select batch Apply Filter" at bounding box center [775, 149] width 981 height 75
